Goal: Transaction & Acquisition: Purchase product/service

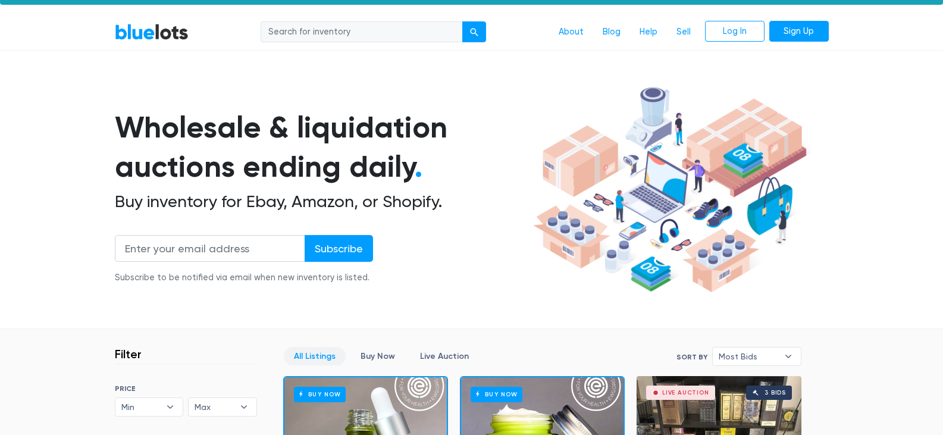
scroll to position [24, 0]
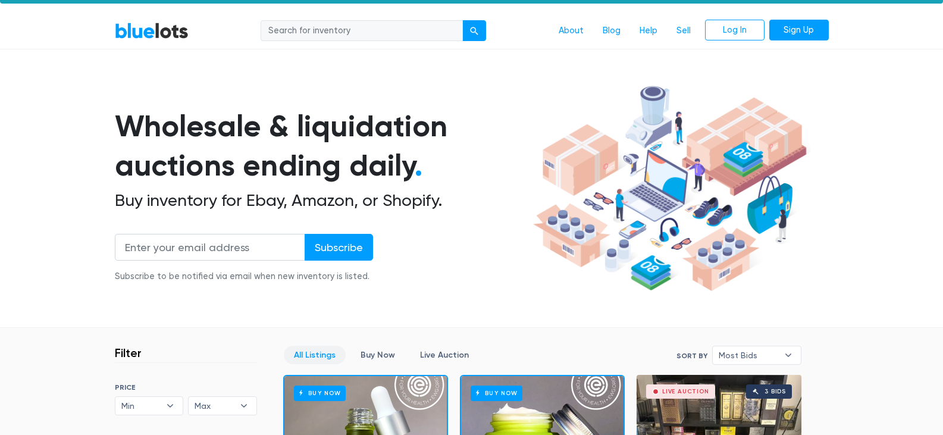
click at [377, 23] on input "search" at bounding box center [362, 30] width 202 height 21
click at [738, 27] on link "Log In" at bounding box center [735, 30] width 60 height 21
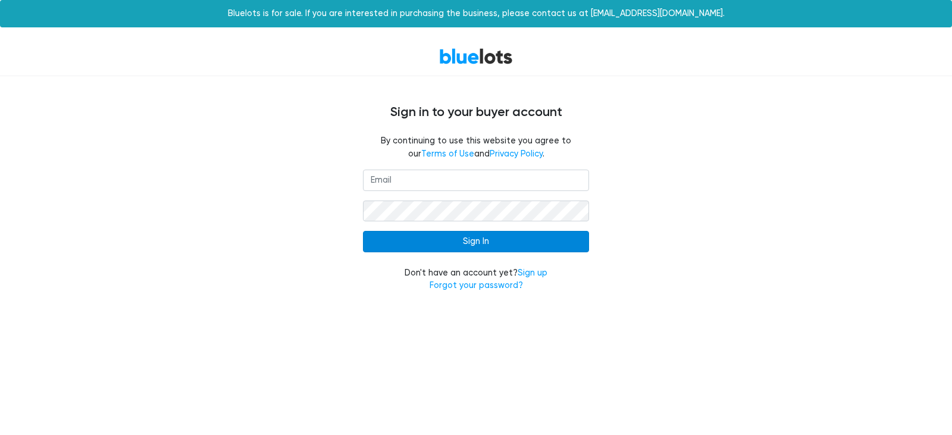
type input "keepsakes4ever@aol.com"
click at [476, 240] on input "Sign In" at bounding box center [476, 241] width 226 height 21
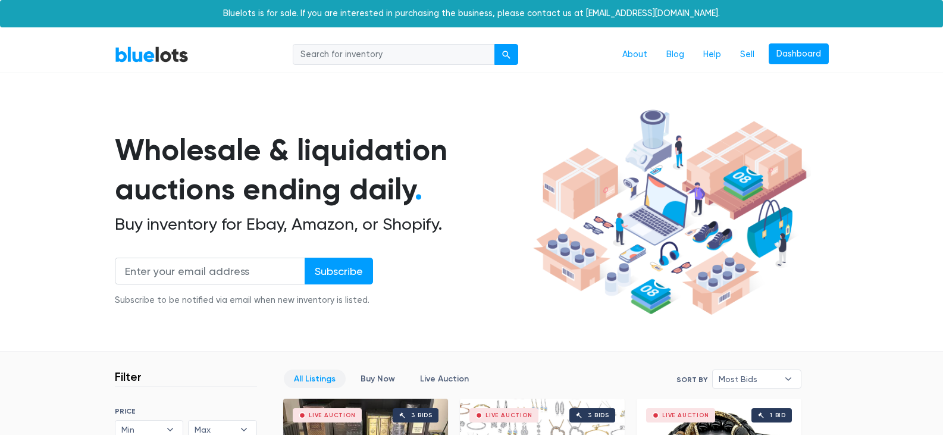
click at [390, 180] on h1 "Wholesale & liquidation auctions ending daily ." at bounding box center [322, 169] width 414 height 79
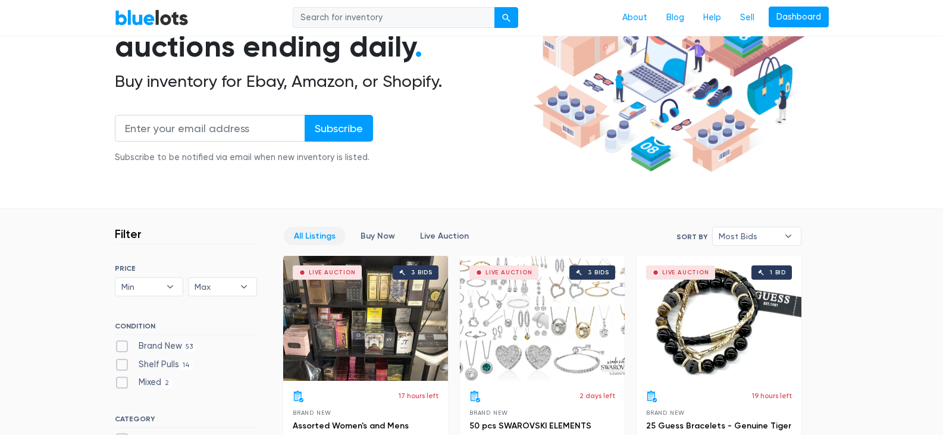
scroll to position [167, 0]
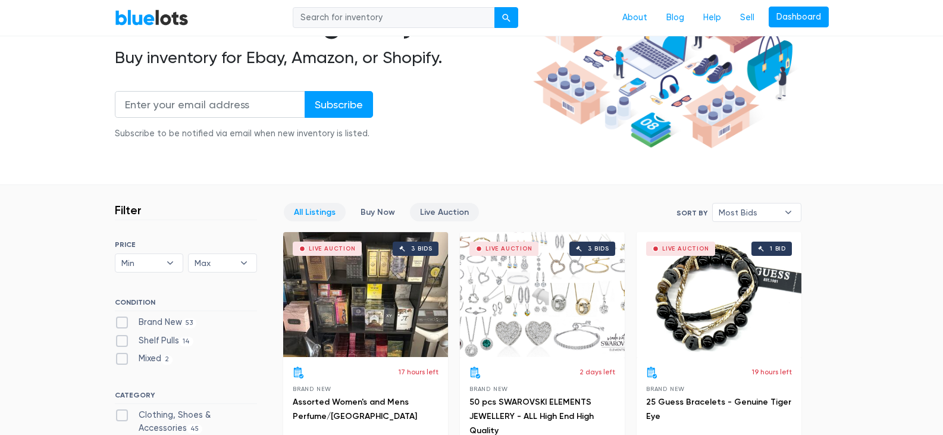
click at [435, 208] on link "Live Auction" at bounding box center [444, 212] width 69 height 18
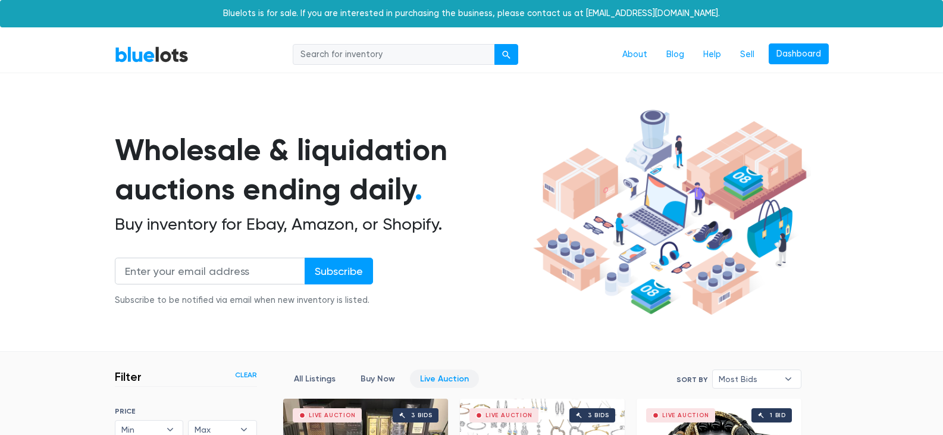
scroll to position [320, 0]
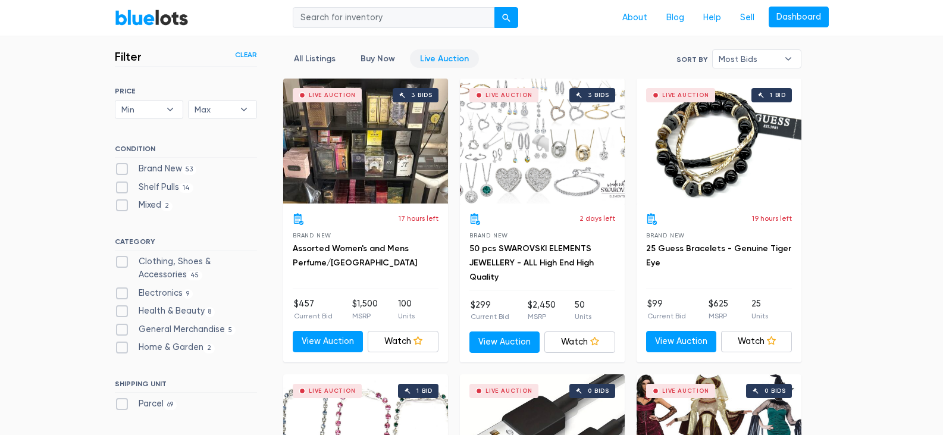
drag, startPoint x: 0, startPoint y: 0, endPoint x: 435, endPoint y: 208, distance: 482.2
click at [435, 208] on div "17 hours left Brand New Assorted Women's and Mens Perfume/cologne $457 Current …" at bounding box center [365, 283] width 165 height 158
click at [125, 168] on label "Brand New 53" at bounding box center [156, 169] width 82 height 13
click at [123, 168] on New"] "Brand New 53" at bounding box center [119, 167] width 8 height 8
checkbox New"] "true"
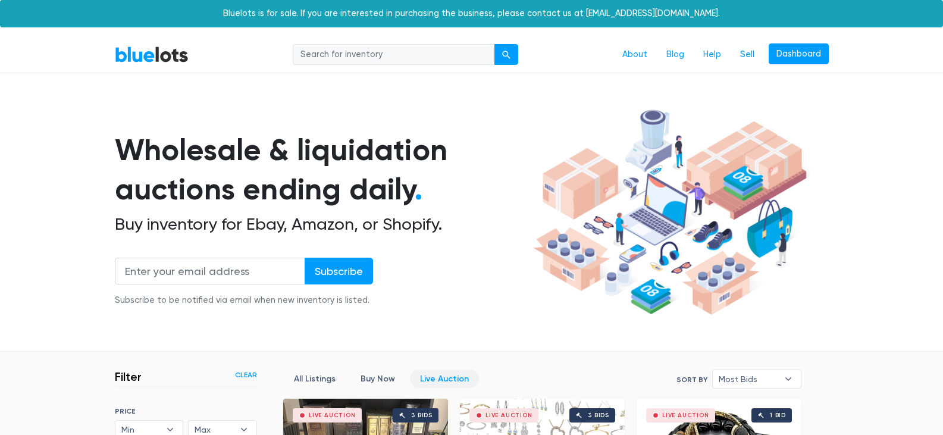
scroll to position [320, 0]
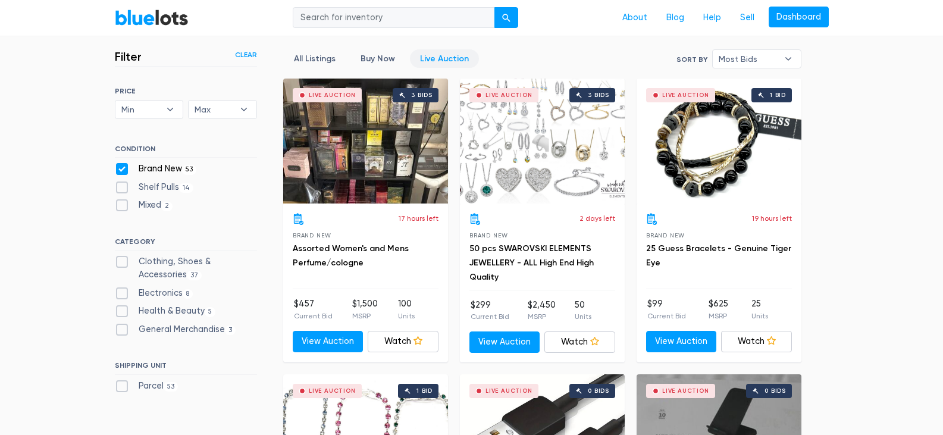
click at [124, 261] on label "Clothing, Shoes & Accessories 37" at bounding box center [186, 268] width 142 height 26
click at [123, 261] on Accessories"] "Clothing, Shoes & Accessories 37" at bounding box center [119, 259] width 8 height 8
checkbox Accessories"] "true"
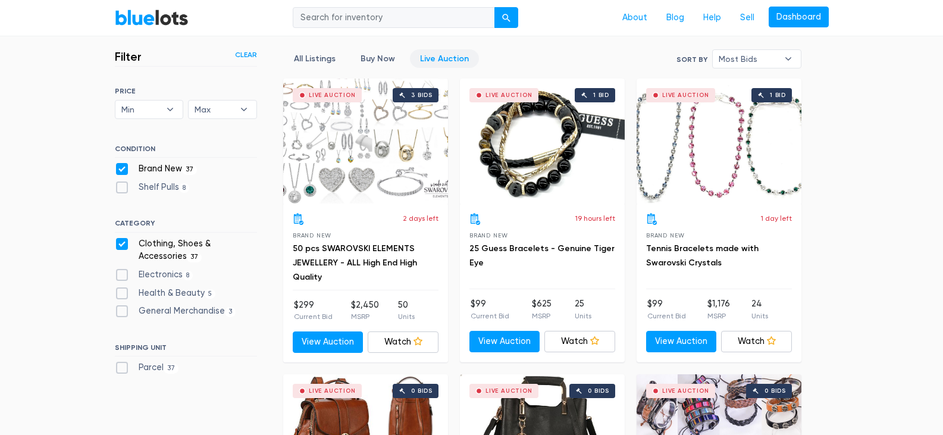
scroll to position [320, 0]
click at [123, 294] on label "Health & Beauty 5" at bounding box center [165, 293] width 101 height 13
click at [123, 294] on Beauty"] "Health & Beauty 5" at bounding box center [119, 291] width 8 height 8
checkbox Beauty"] "true"
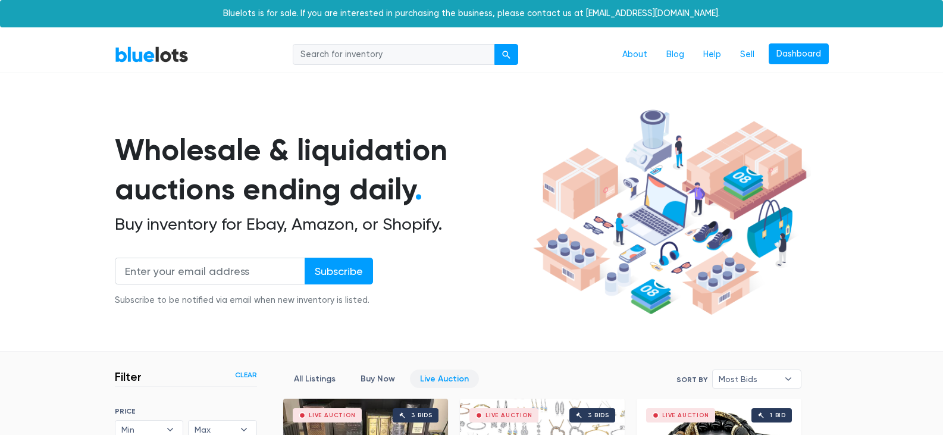
checkbox input "true"
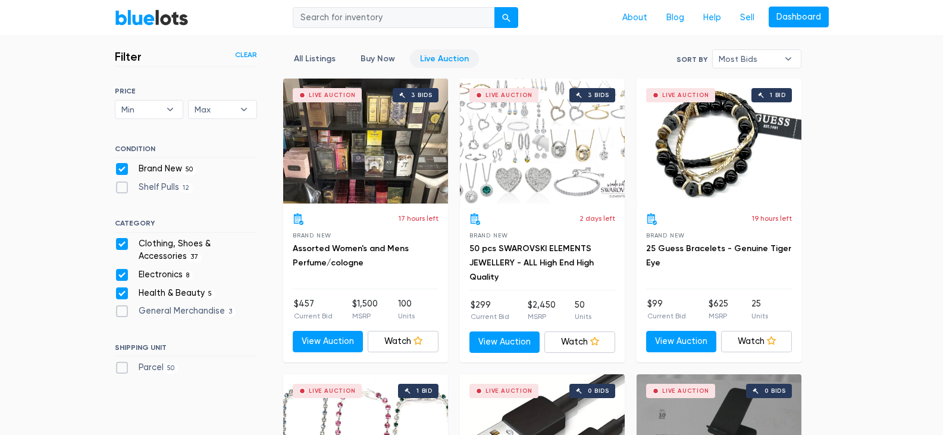
click at [120, 307] on label "General Merchandise 3" at bounding box center [175, 311] width 121 height 13
click at [120, 307] on Merchandise"] "General Merchandise 3" at bounding box center [119, 309] width 8 height 8
checkbox Merchandise"] "true"
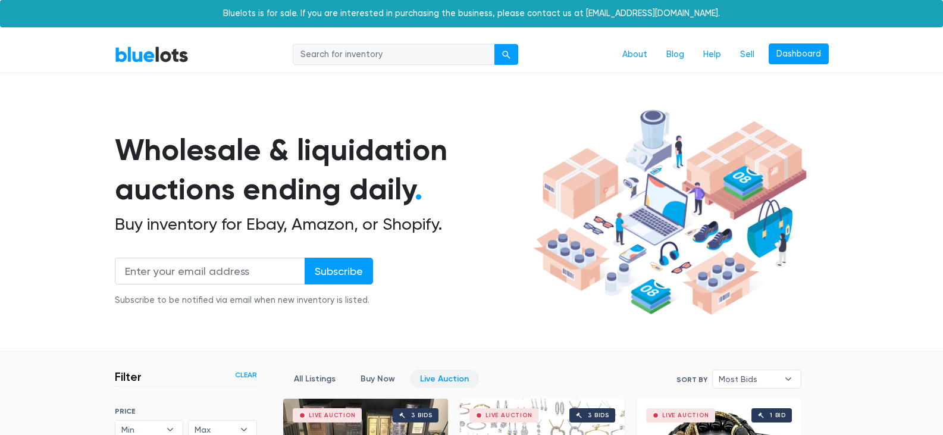
scroll to position [320, 0]
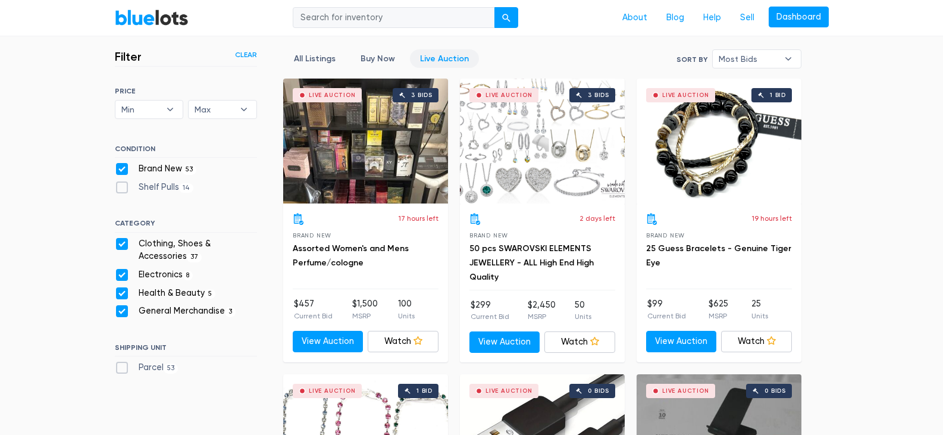
click at [121, 367] on label "Parcel 53" at bounding box center [147, 367] width 64 height 13
click at [121, 367] on input "Parcel 53" at bounding box center [119, 365] width 8 height 8
checkbox input "true"
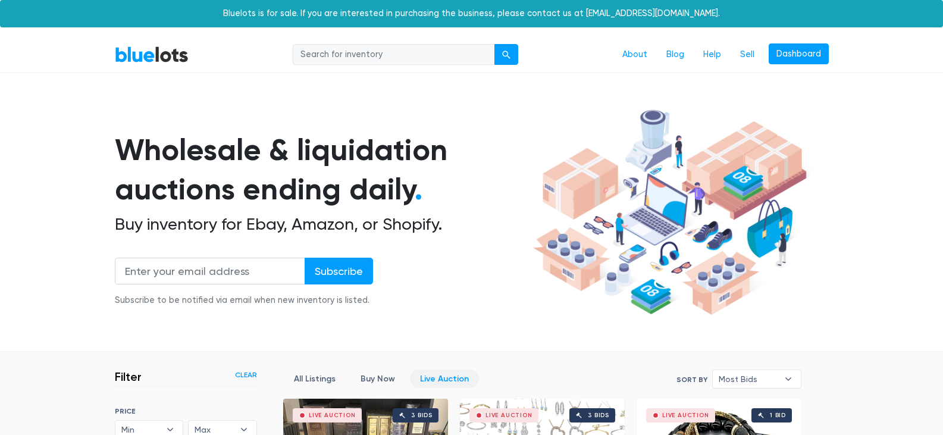
scroll to position [320, 0]
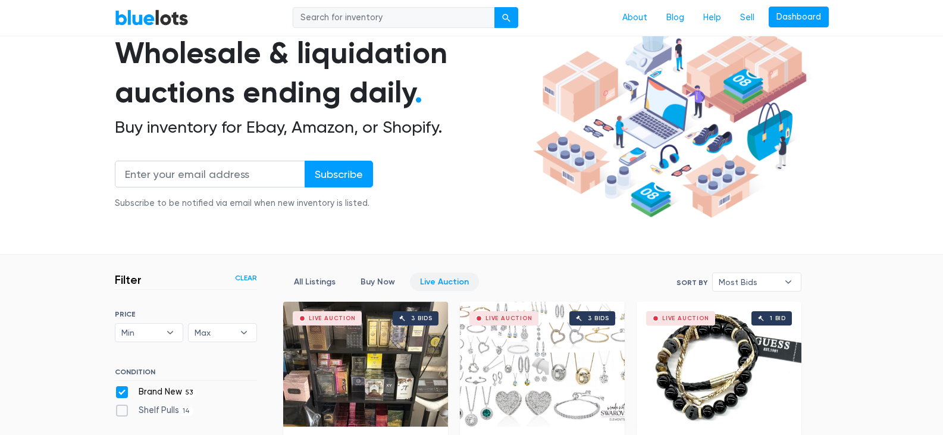
scroll to position [58, 0]
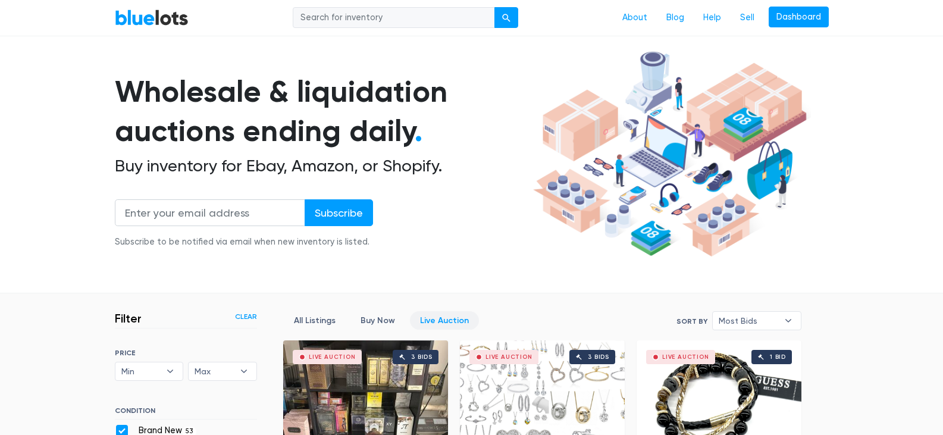
click at [849, 76] on section "Wholesale & liquidation auctions ending daily . Buy inventory for Ebay, Amazon,…" at bounding box center [471, 170] width 943 height 248
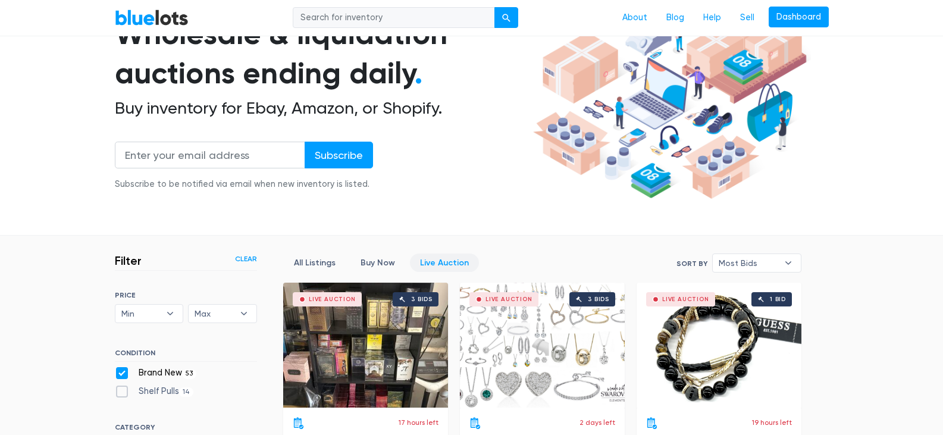
click at [849, 76] on section "Wholesale & liquidation auctions ending daily . Buy inventory for Ebay, Amazon,…" at bounding box center [471, 112] width 943 height 248
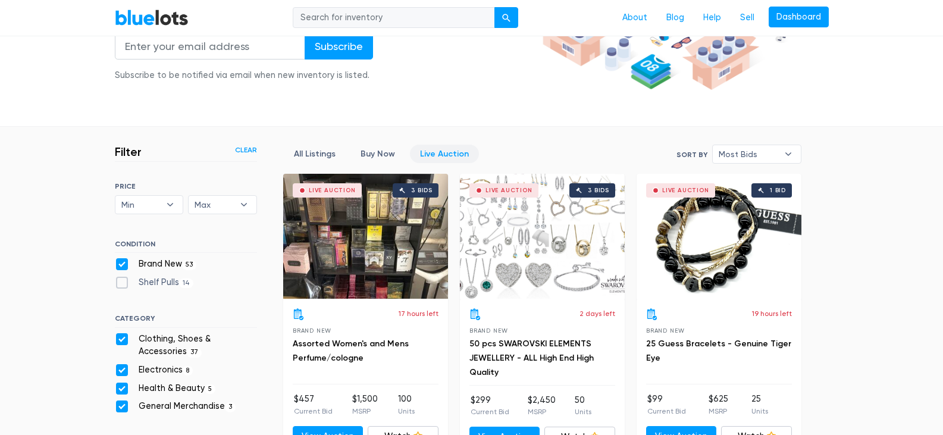
scroll to position [226, 0]
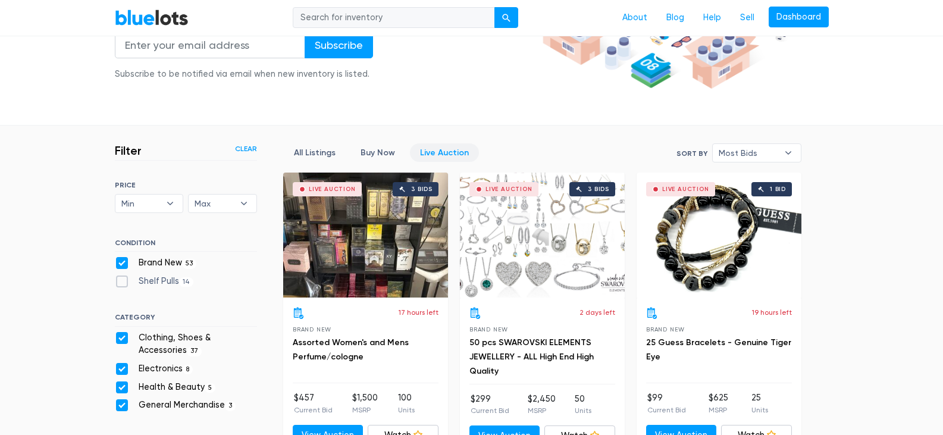
click at [704, 236] on div "Live Auction 1 bid" at bounding box center [719, 235] width 165 height 125
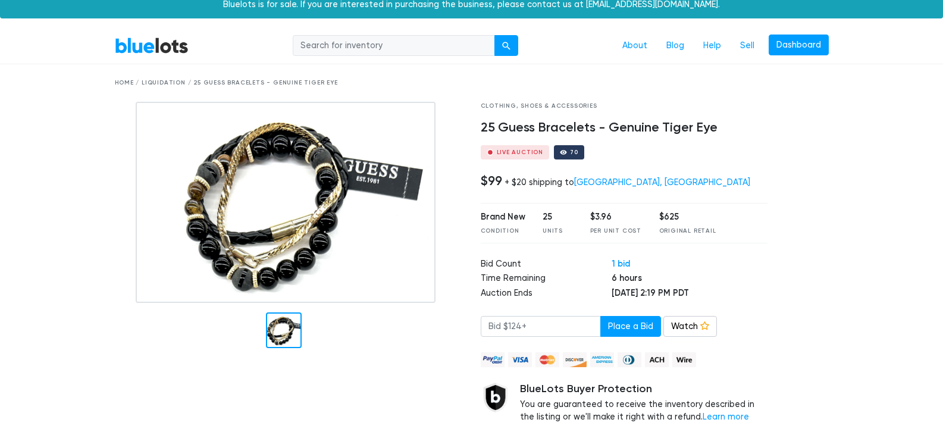
scroll to position [11, 0]
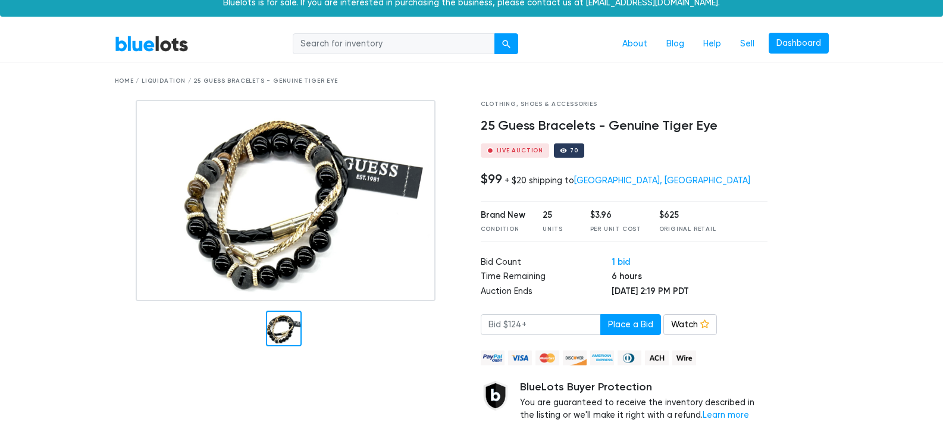
click at [495, 123] on h4 "25 Guess Bracelets - Genuine Tiger Eye" at bounding box center [625, 125] width 288 height 15
click at [497, 121] on h4 "25 Guess Bracelets - Genuine Tiger Eye" at bounding box center [625, 125] width 288 height 15
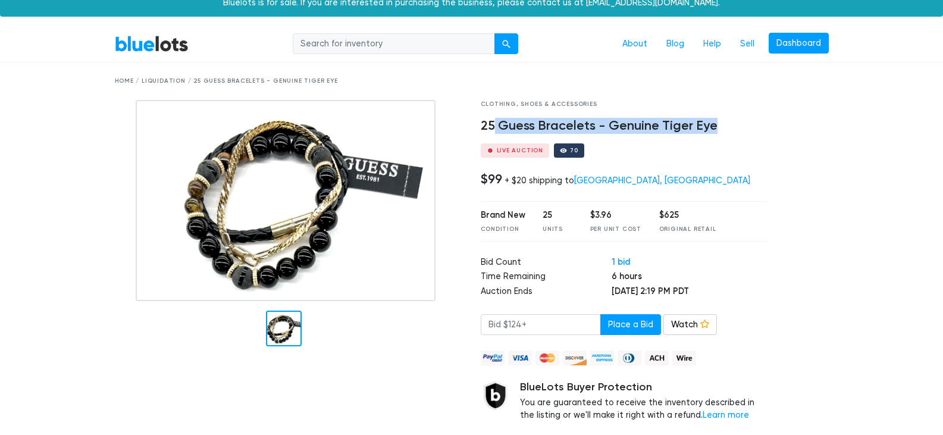
drag, startPoint x: 496, startPoint y: 123, endPoint x: 723, endPoint y: 119, distance: 226.8
click at [723, 119] on h4 "25 Guess Bracelets - Genuine Tiger Eye" at bounding box center [625, 125] width 288 height 15
copy h4 "Guess Bracelets - Genuine Tiger Eye"
